Goal: Transaction & Acquisition: Purchase product/service

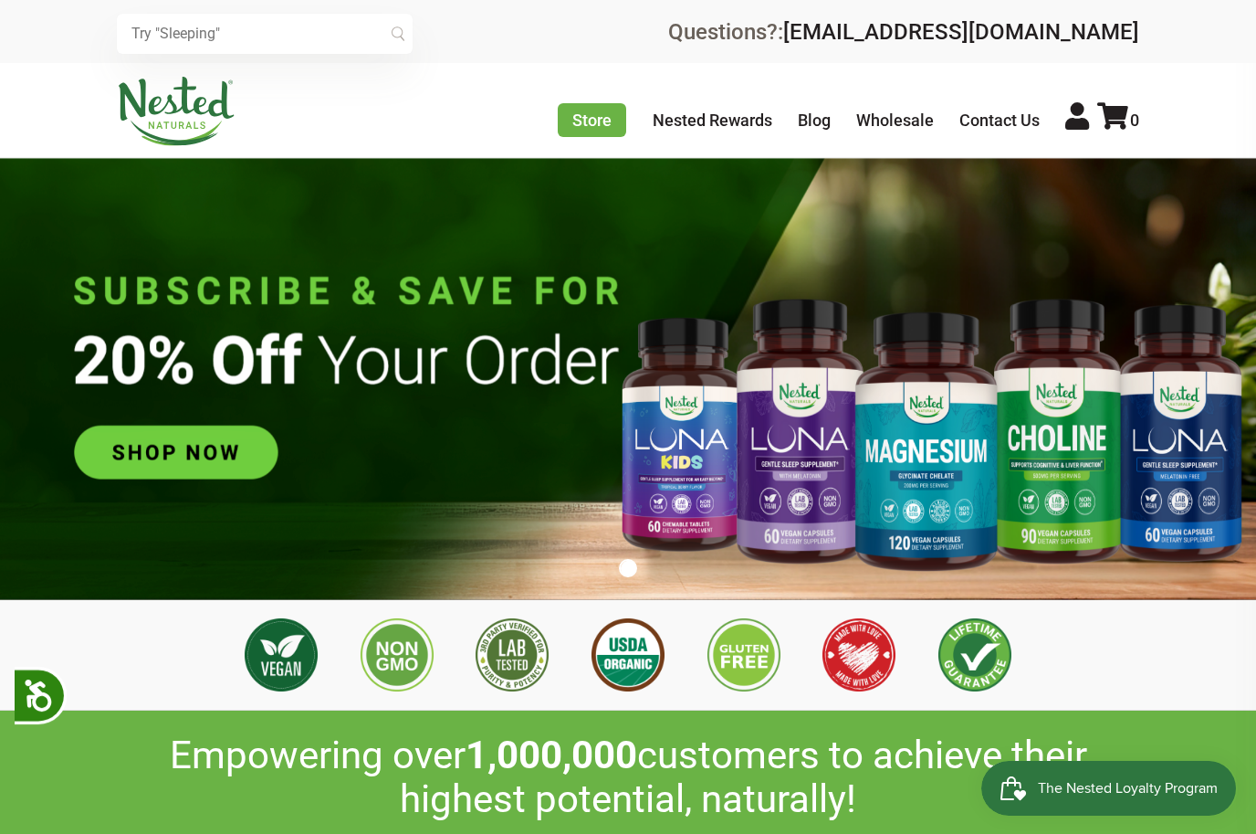
click at [588, 124] on link "Store" at bounding box center [592, 120] width 68 height 34
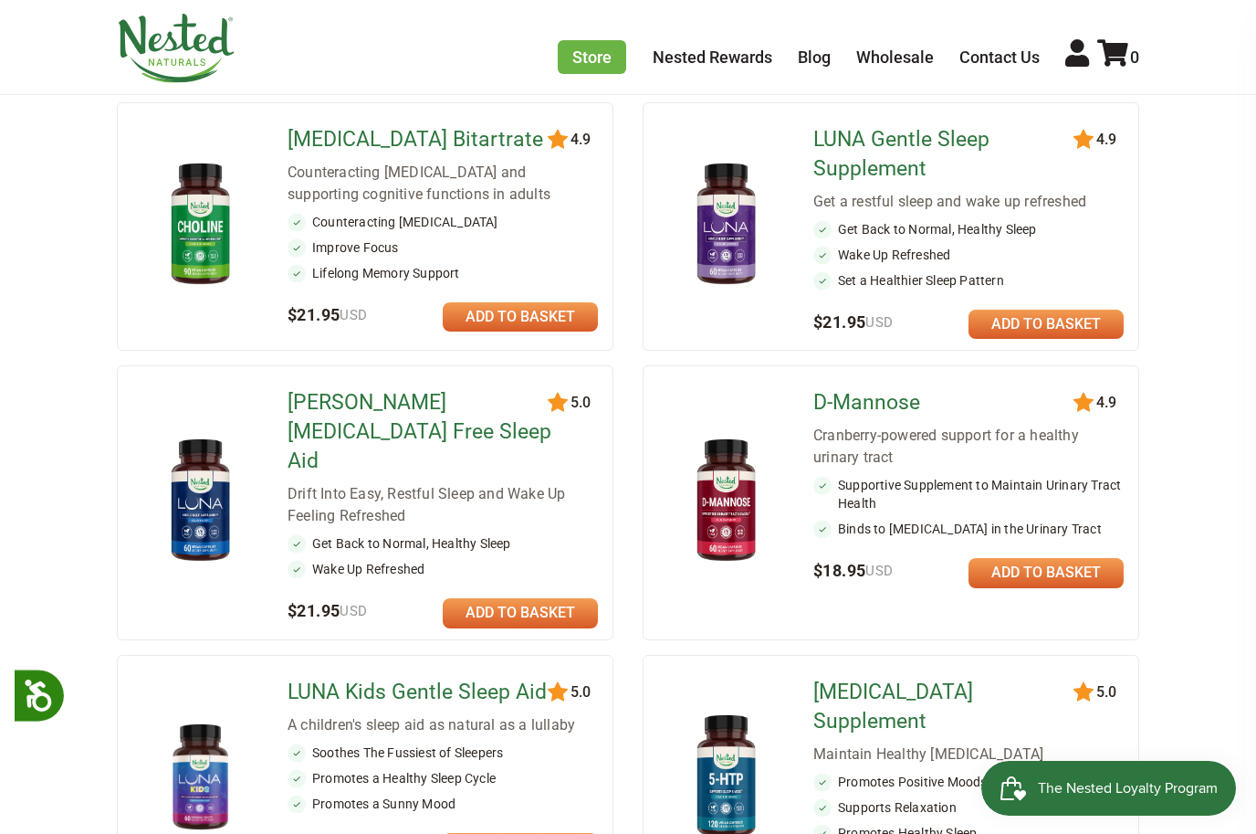
scroll to position [636, 0]
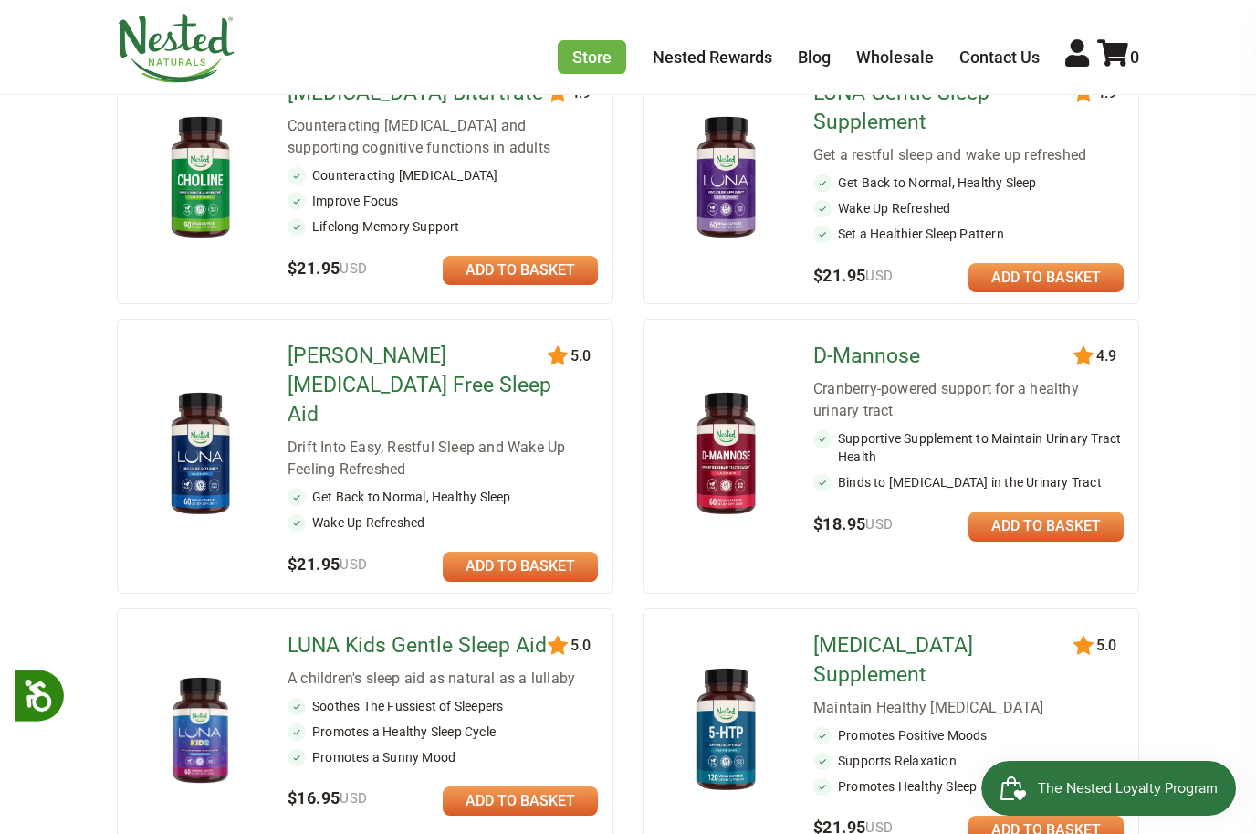
click at [529, 551] on link at bounding box center [520, 565] width 155 height 29
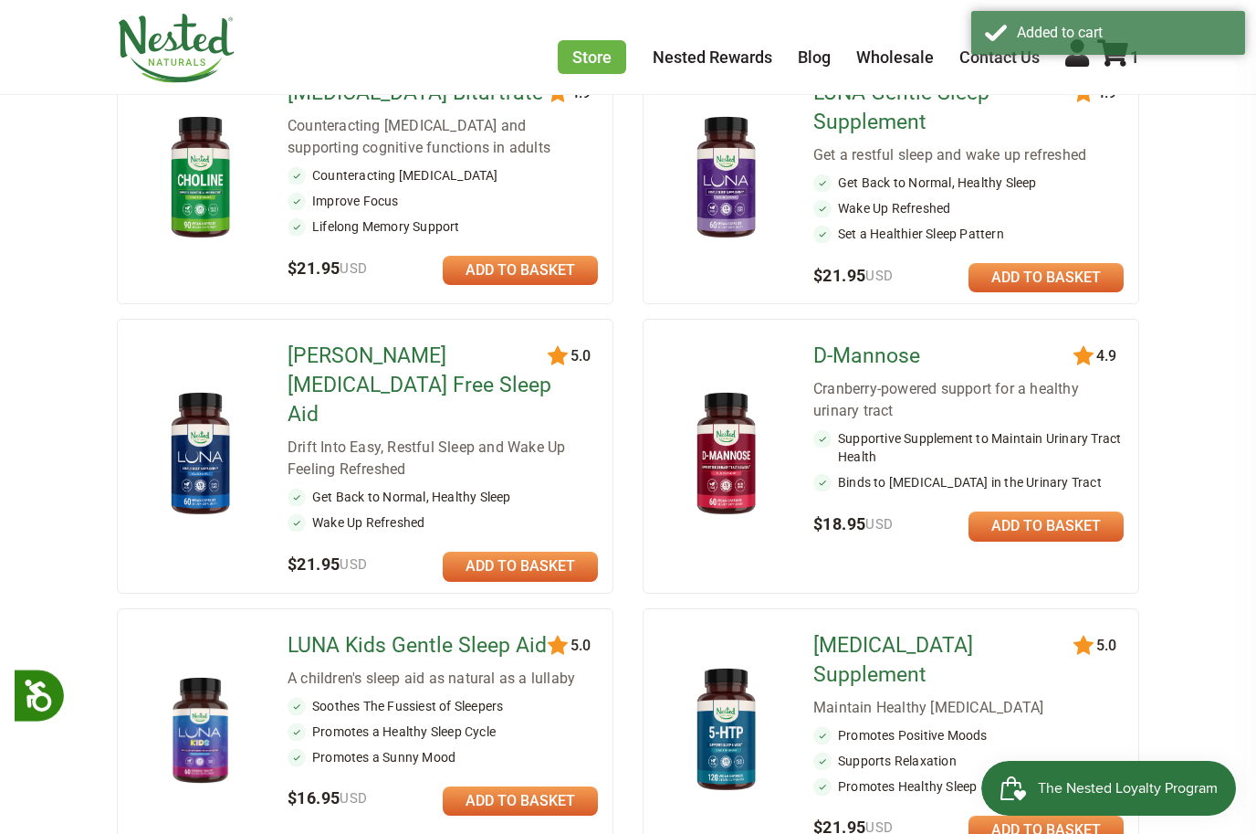
click at [542, 551] on link at bounding box center [520, 565] width 155 height 29
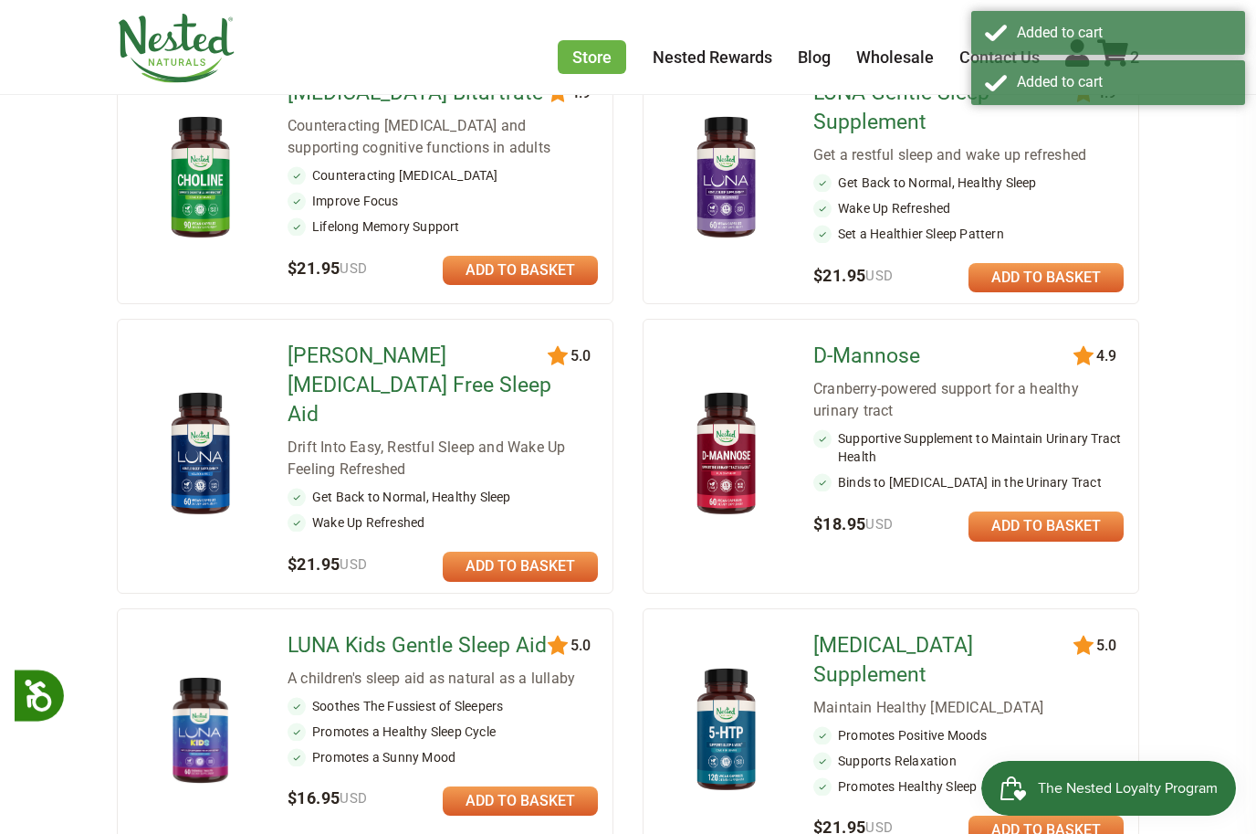
click at [541, 551] on link at bounding box center [520, 565] width 155 height 29
click at [1212, 194] on main "Find Your Supplement Sleep Wake Thrive Shop All Supplements Sort by: Featured H…" at bounding box center [628, 499] width 1256 height 1954
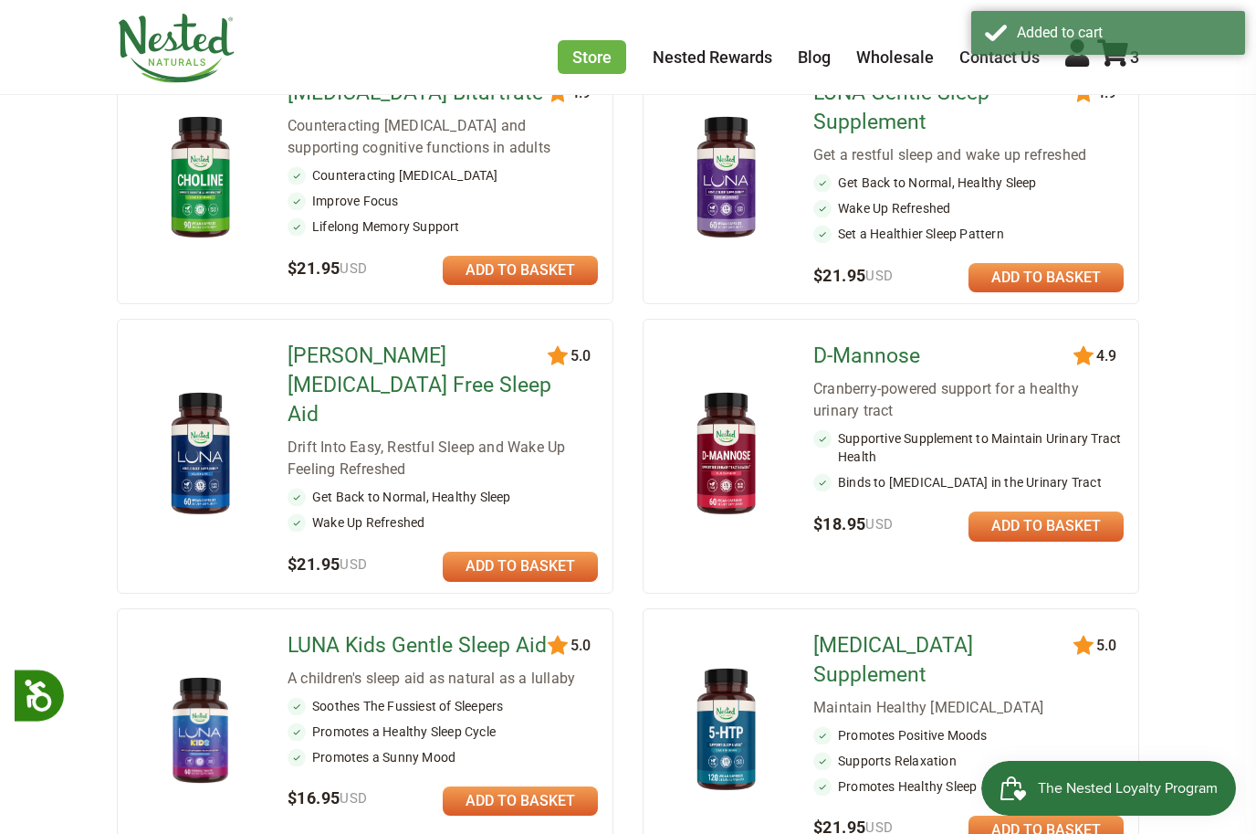
click at [1120, 48] on div "Added to cart" at bounding box center [1108, 33] width 274 height 44
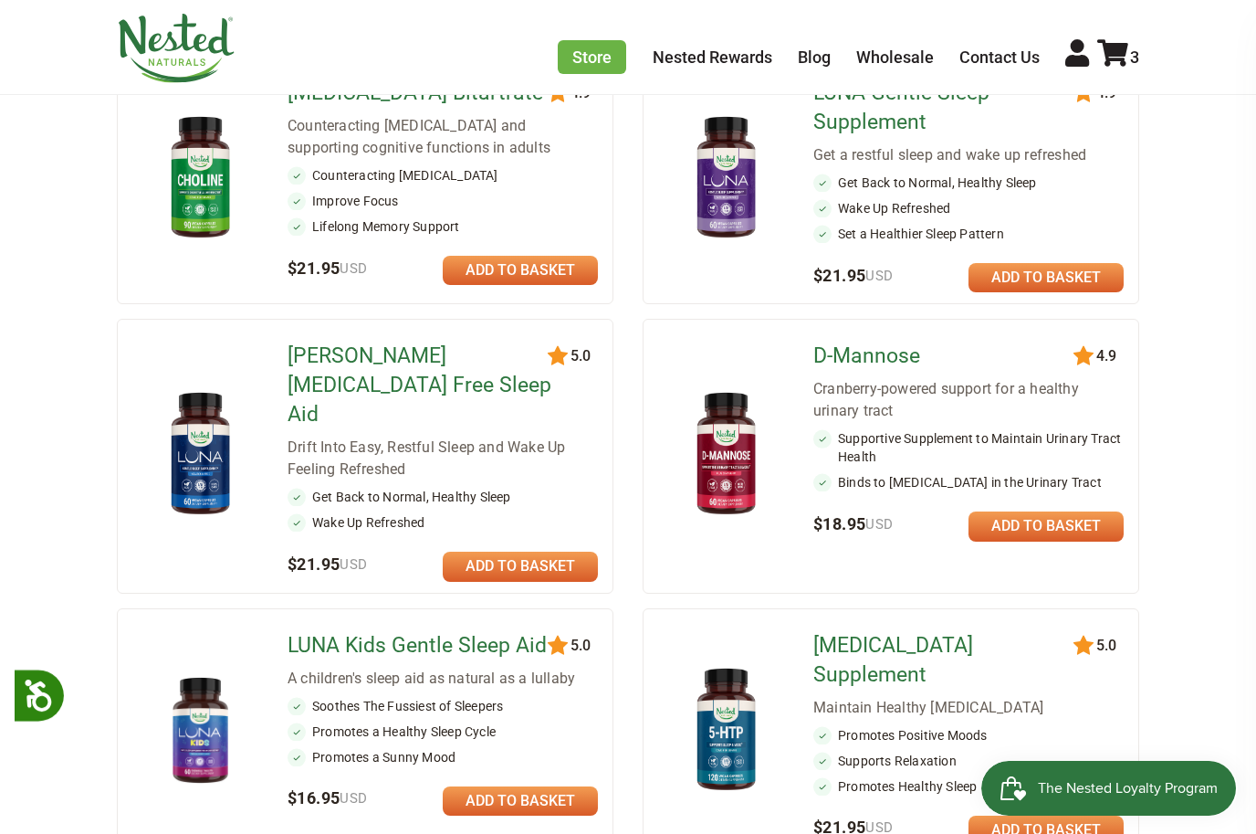
click at [1117, 58] on icon at bounding box center [1112, 52] width 31 height 27
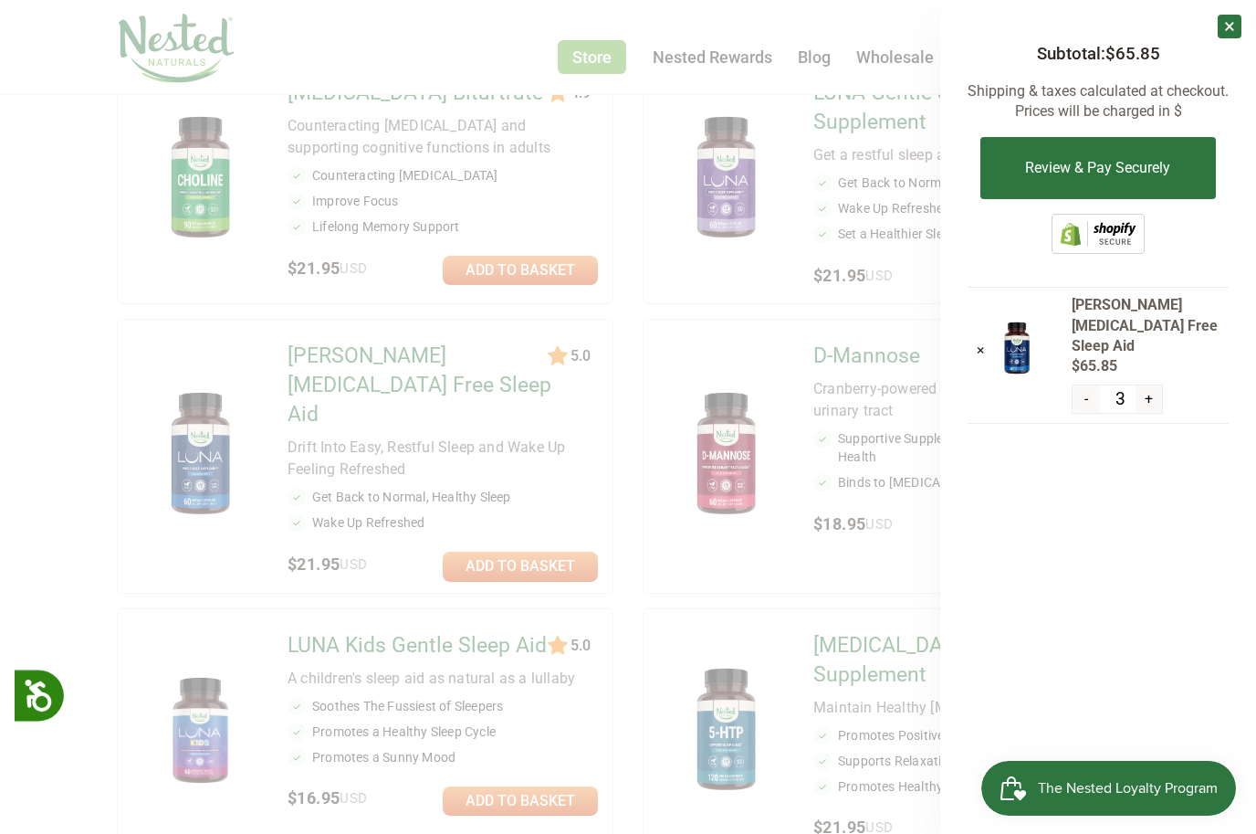
click at [1132, 163] on button "Review & Pay Securely" at bounding box center [1098, 168] width 235 height 62
